Goal: Navigation & Orientation: Find specific page/section

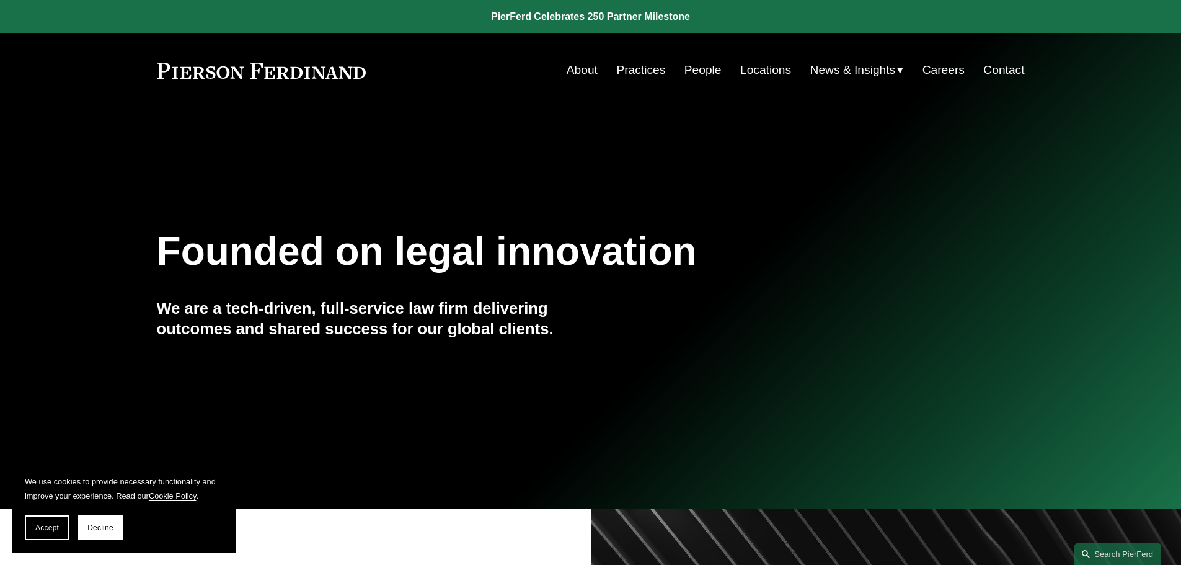
click at [638, 76] on link "Practices" at bounding box center [640, 70] width 49 height 24
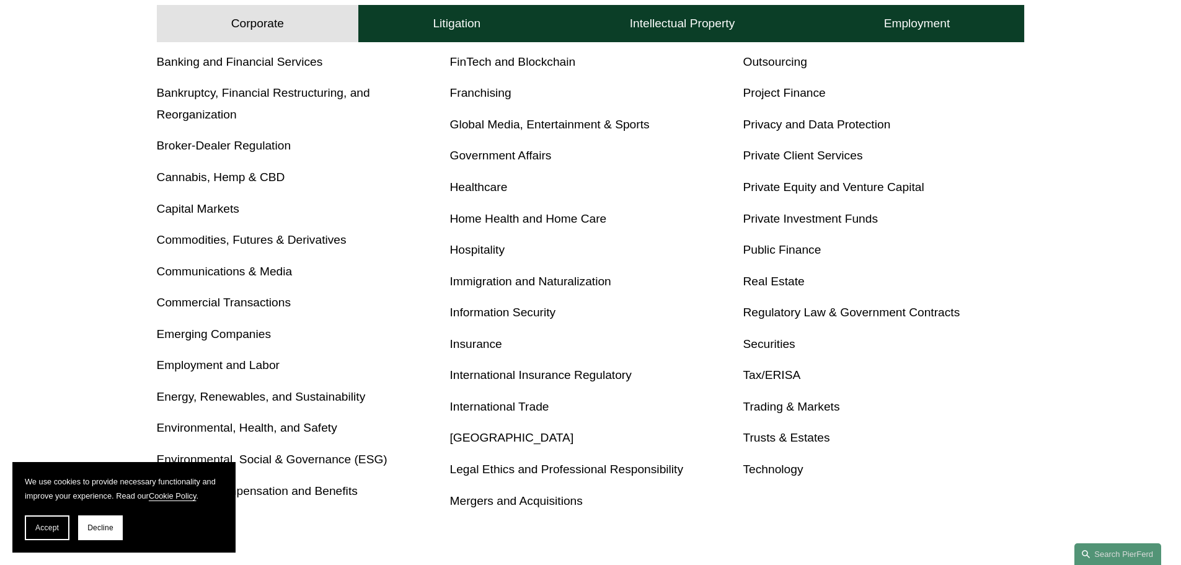
scroll to position [620, 0]
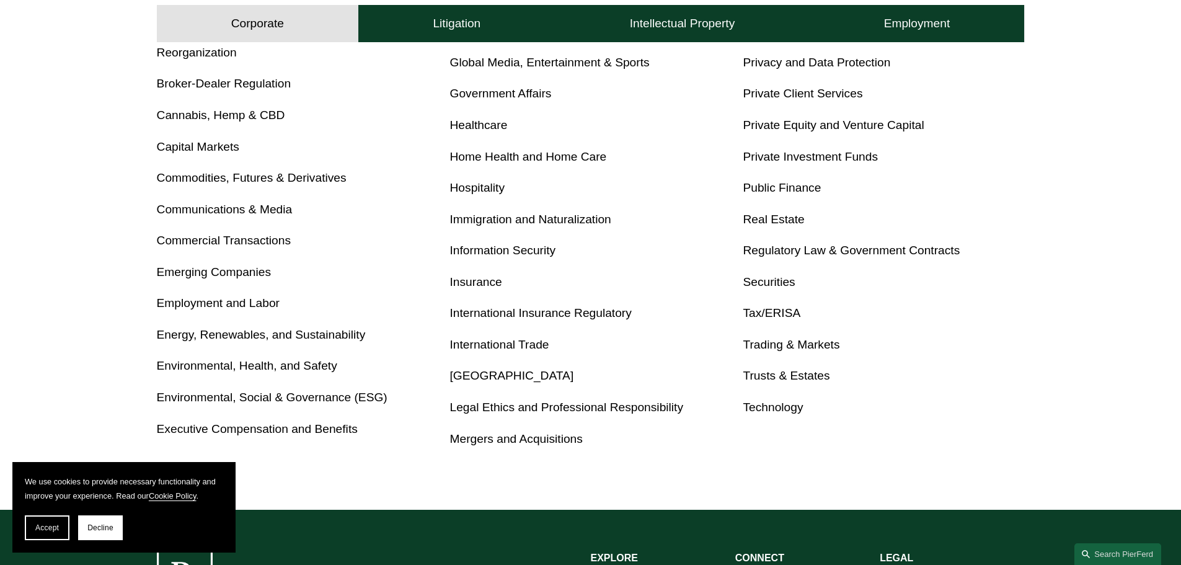
click at [768, 214] on link "Real Estate" at bounding box center [772, 219] width 61 height 13
